Goal: Transaction & Acquisition: Book appointment/travel/reservation

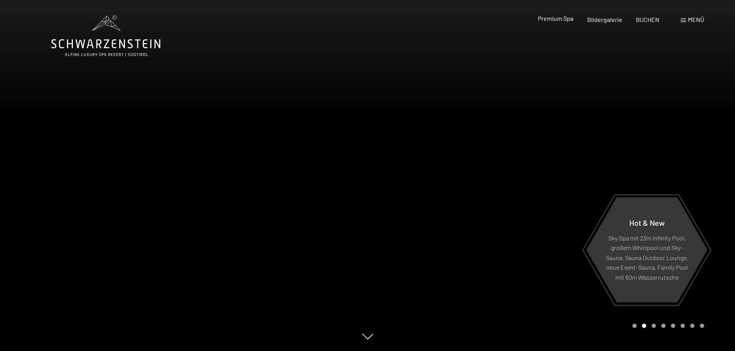
click at [554, 18] on span "Premium Spa" at bounding box center [555, 18] width 35 height 7
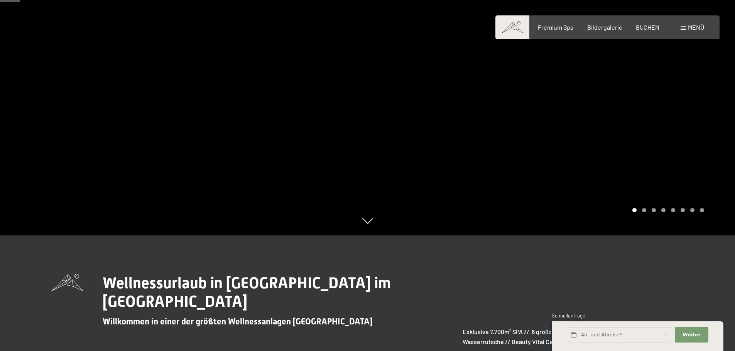
scroll to position [154, 0]
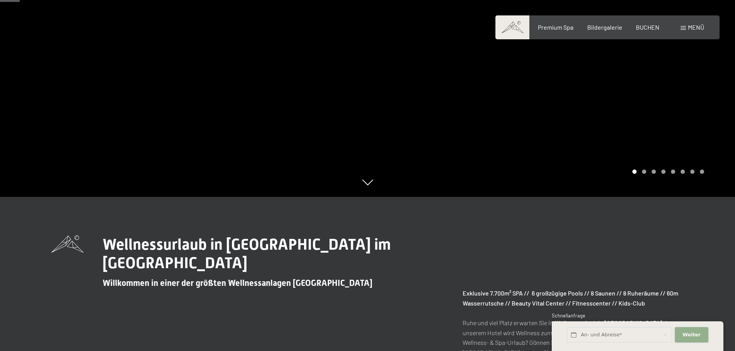
click at [688, 334] on span "Weiter" at bounding box center [691, 335] width 18 height 7
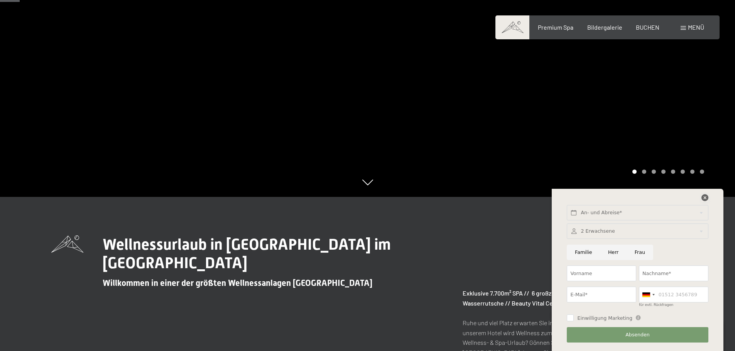
click at [705, 198] on icon at bounding box center [704, 197] width 7 height 7
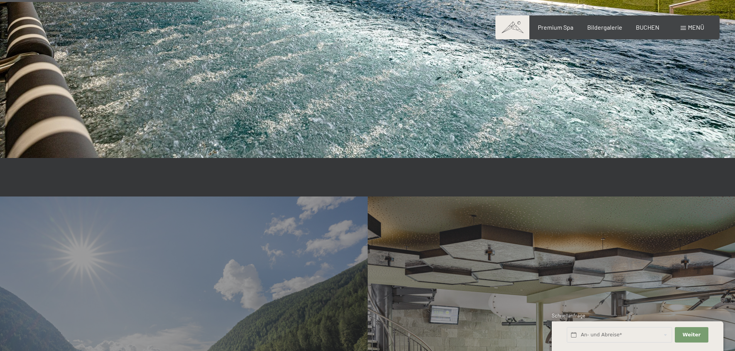
scroll to position [1543, 0]
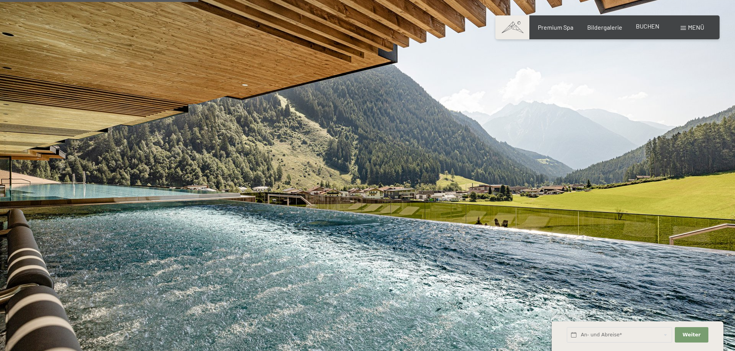
click at [648, 26] on span "BUCHEN" at bounding box center [648, 25] width 24 height 7
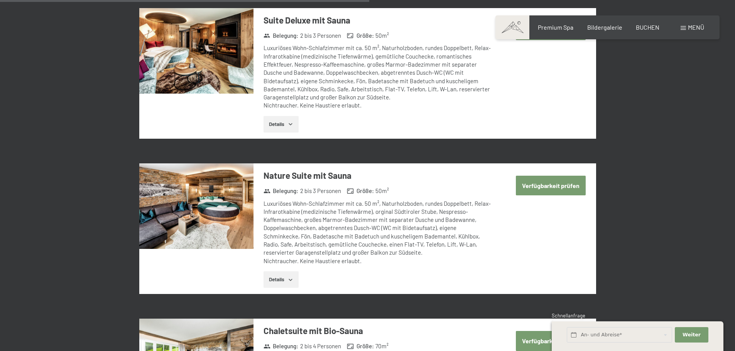
scroll to position [1504, 0]
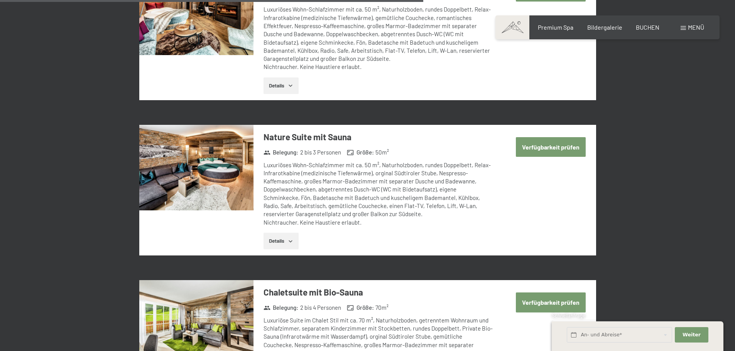
click at [547, 137] on button "Verfügbarkeit prüfen" at bounding box center [551, 147] width 70 height 20
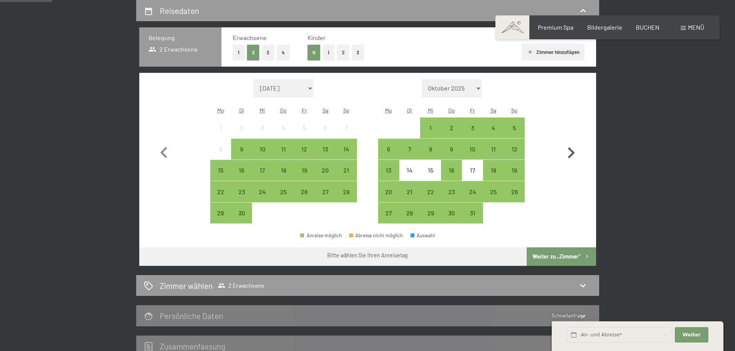
click at [569, 152] on icon "button" at bounding box center [571, 153] width 22 height 22
select select "2025-10-01"
select select "2025-11-01"
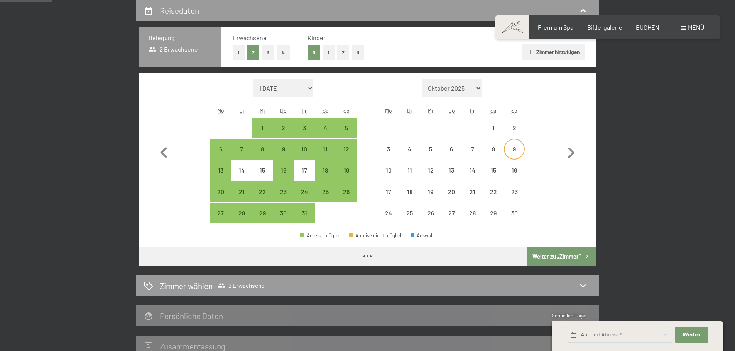
select select "2025-10-01"
select select "2025-11-01"
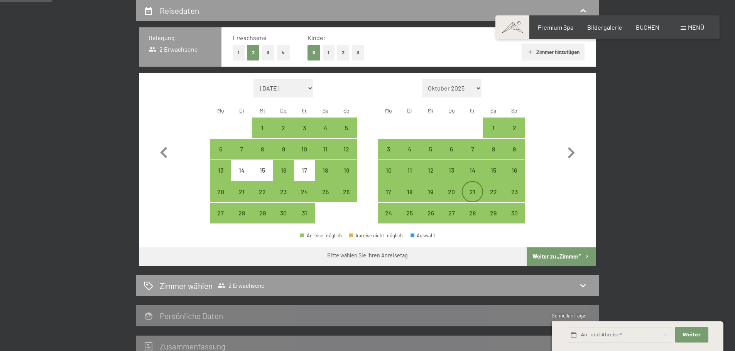
click at [473, 190] on div "21" at bounding box center [472, 198] width 19 height 19
select select "2025-10-01"
select select "2025-11-01"
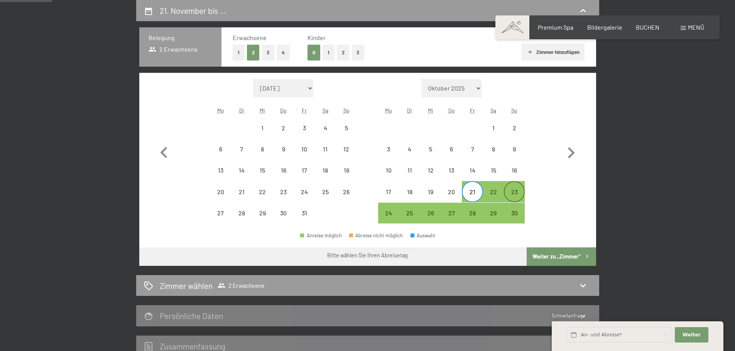
click at [515, 192] on div "23" at bounding box center [514, 198] width 19 height 19
select select "2025-10-01"
select select "2025-11-01"
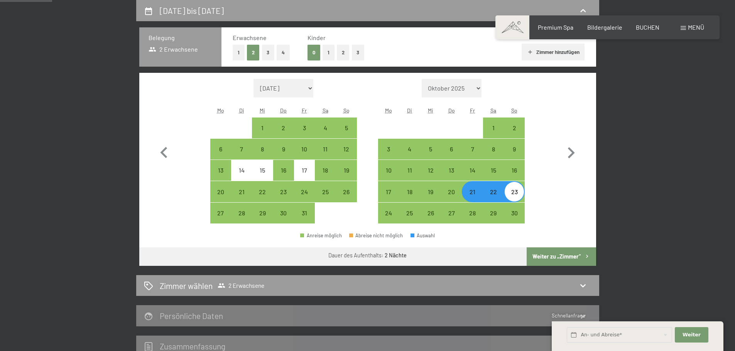
click at [569, 257] on button "Weiter zu „Zimmer“" at bounding box center [561, 257] width 69 height 19
select select "2025-10-01"
select select "2025-11-01"
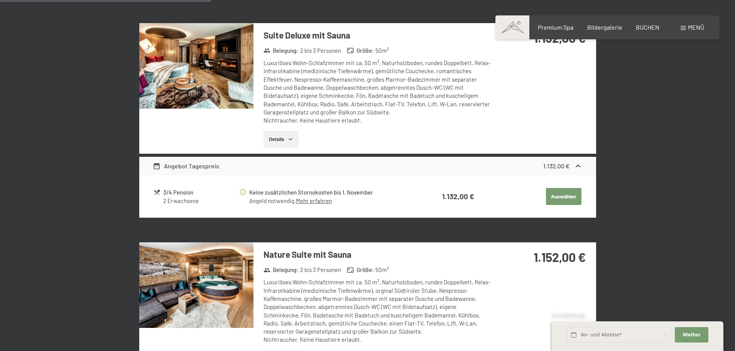
scroll to position [531, 0]
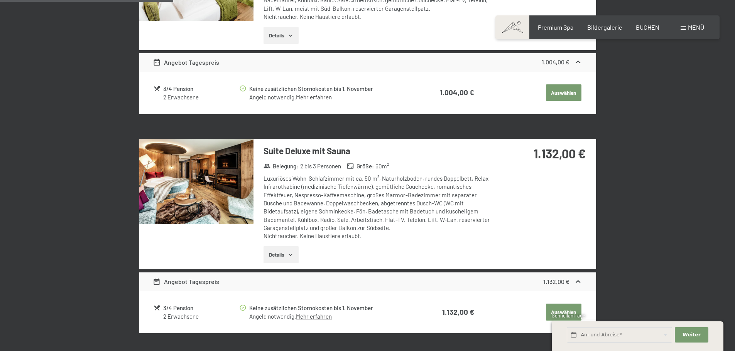
click at [287, 255] on button "Details" at bounding box center [280, 254] width 35 height 17
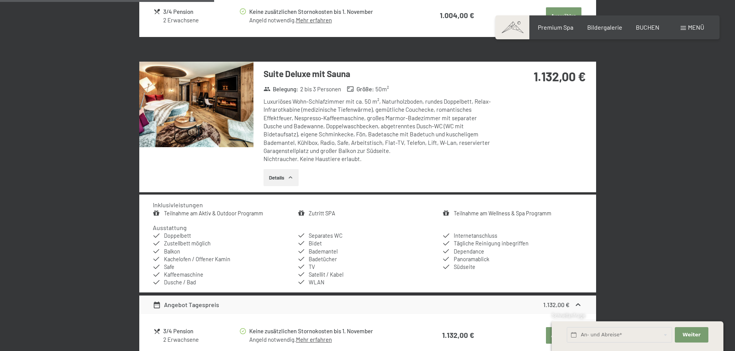
scroll to position [763, 0]
